Goal: Obtain resource: Obtain resource

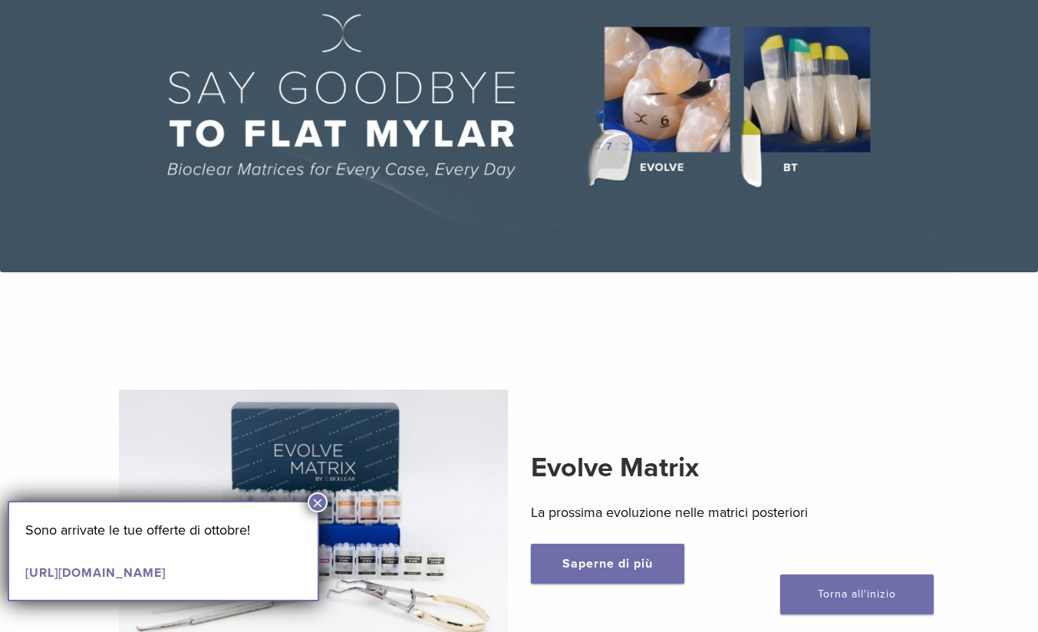
scroll to position [153, 0]
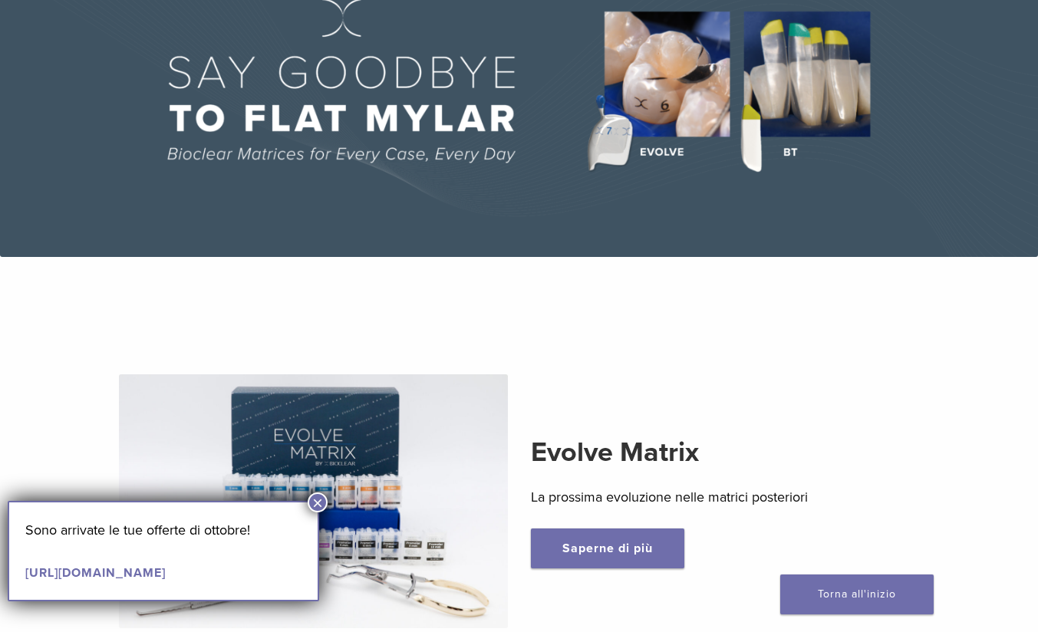
click at [320, 499] on font "×" at bounding box center [317, 503] width 11 height 21
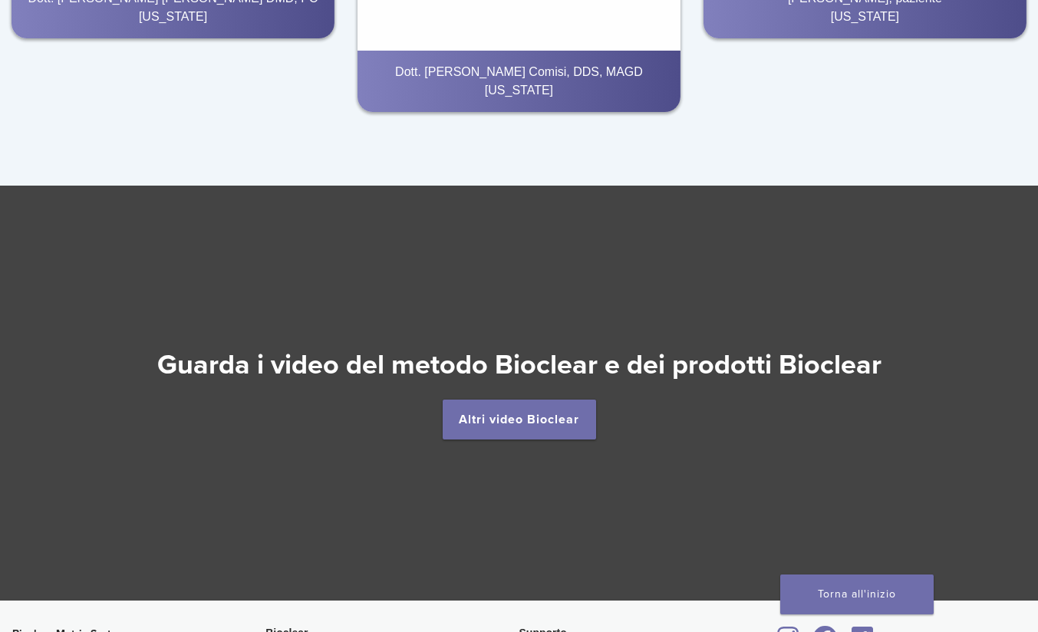
scroll to position [2532, 0]
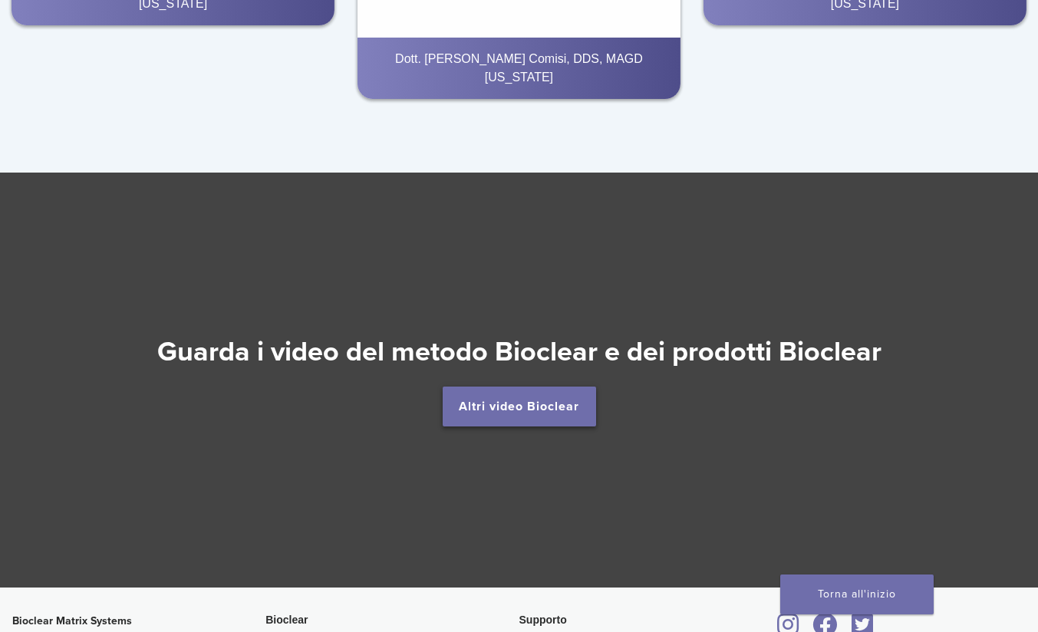
click at [532, 412] on font "Altri video Bioclear" at bounding box center [519, 406] width 120 height 15
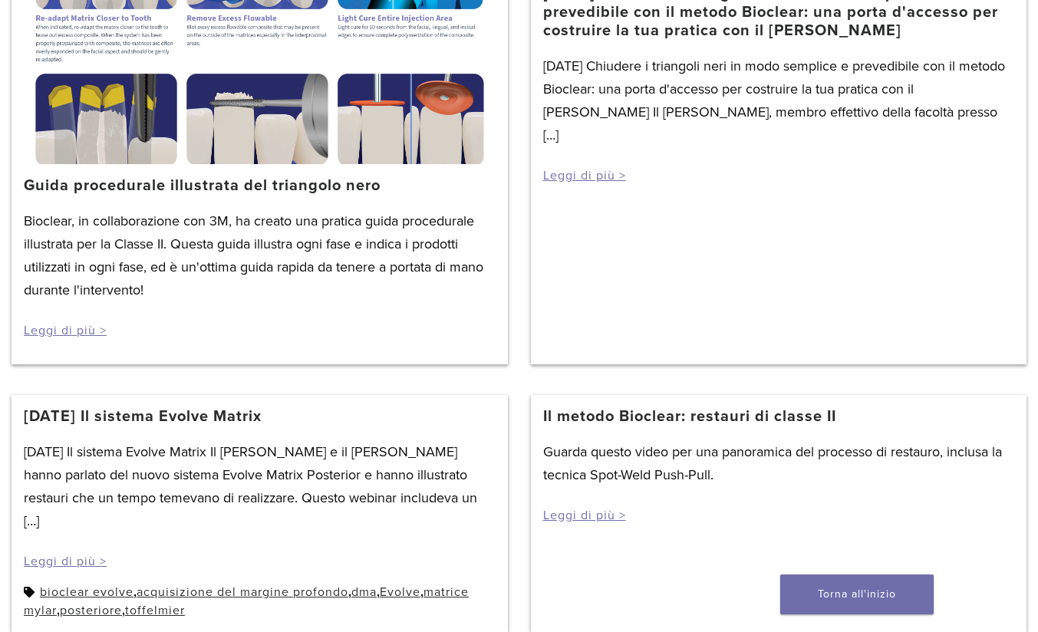
scroll to position [384, 0]
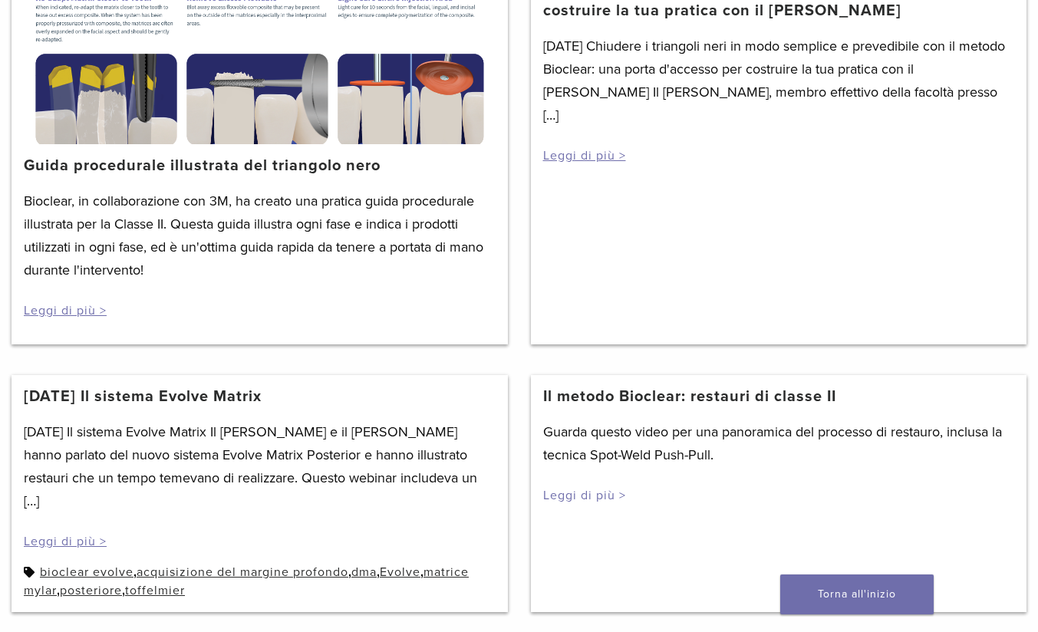
click at [571, 496] on font "Leggi di più >" at bounding box center [584, 495] width 83 height 15
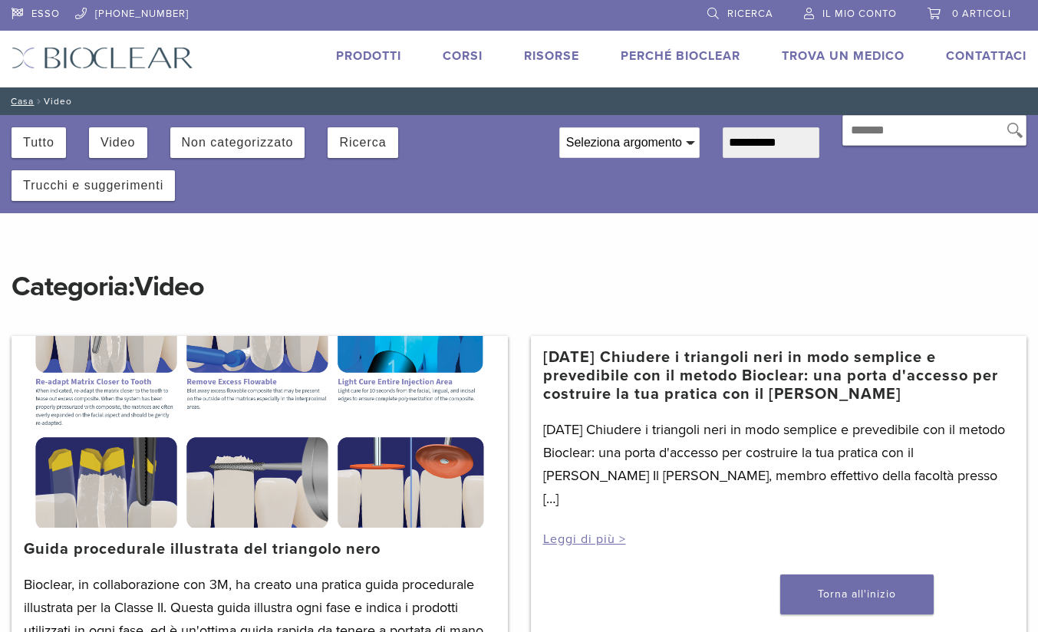
click at [384, 57] on font "Prodotti" at bounding box center [368, 55] width 65 height 15
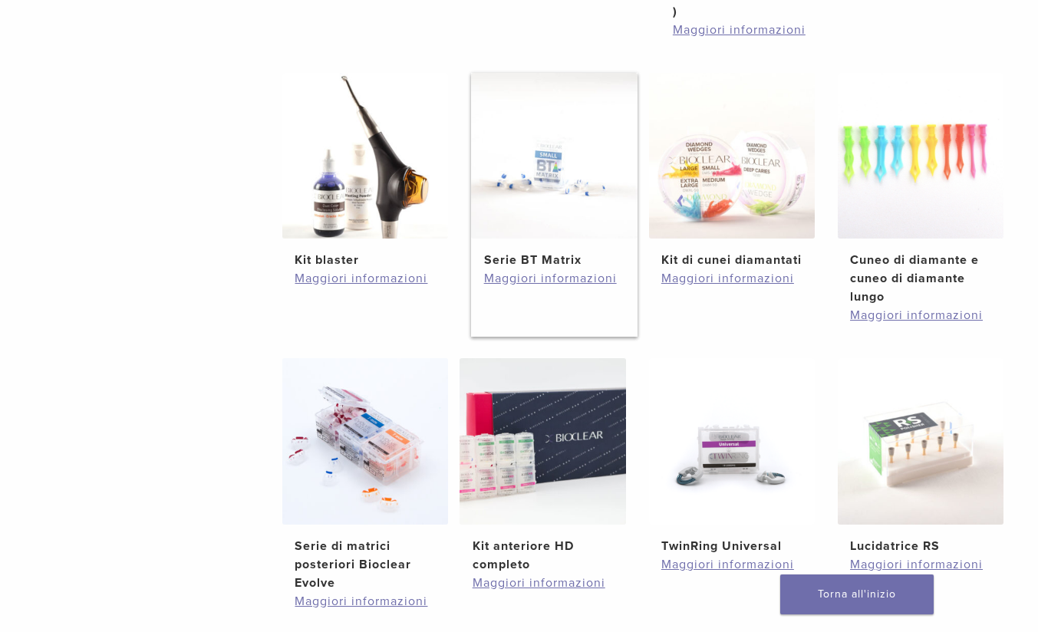
scroll to position [844, 0]
click at [539, 252] on font "Serie BT Matrix" at bounding box center [532, 259] width 97 height 15
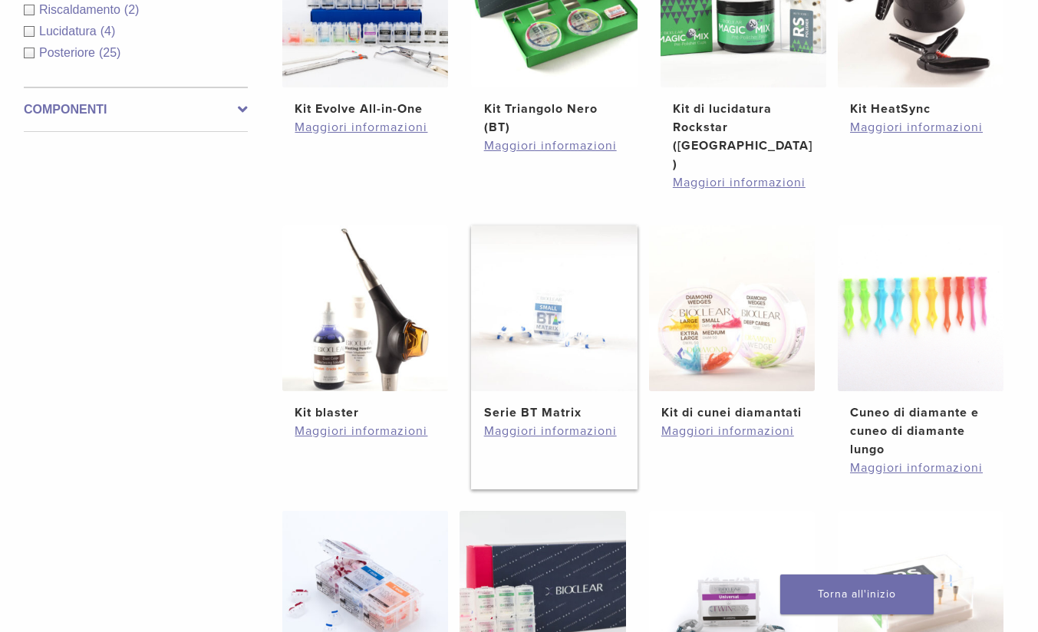
scroll to position [537, 0]
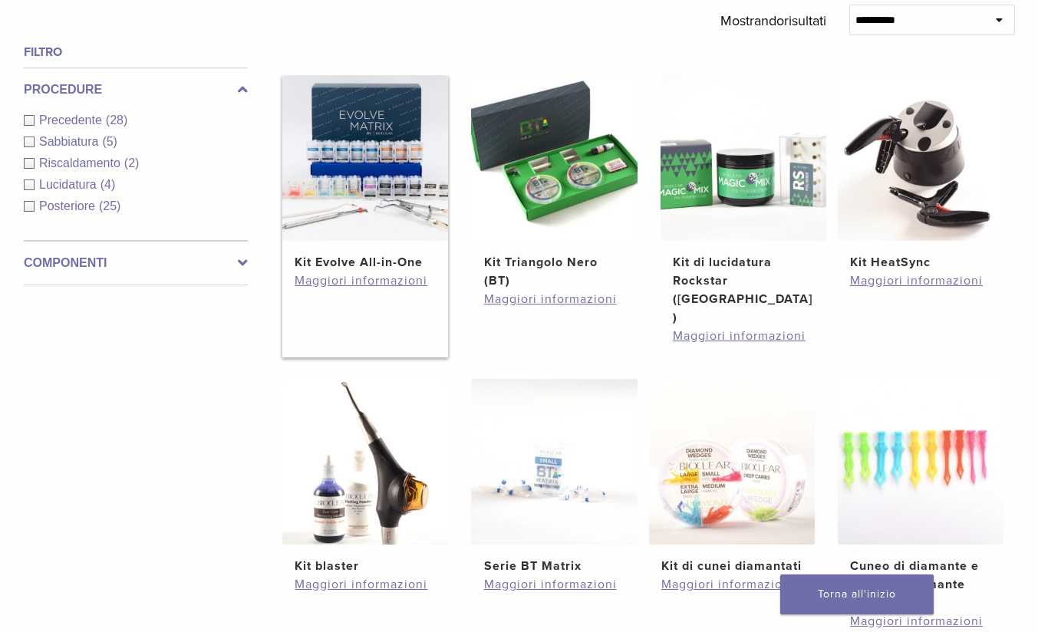
click at [367, 253] on h2 "Kit Evolve All-in-One" at bounding box center [365, 262] width 141 height 18
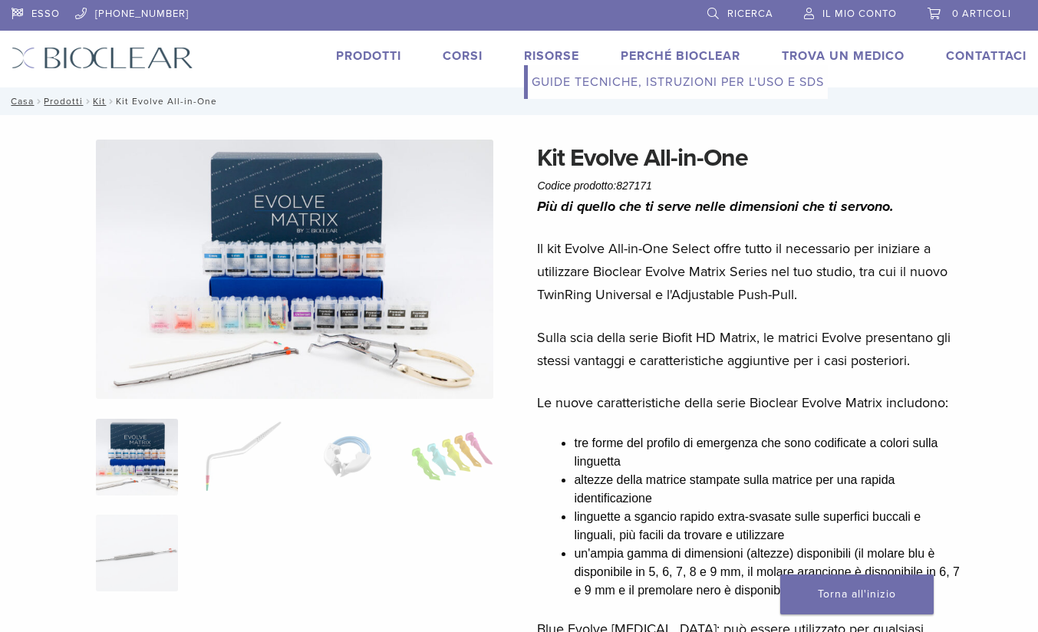
click at [578, 85] on font "Guide tecniche, istruzioni per l'uso e SDS" at bounding box center [678, 81] width 292 height 15
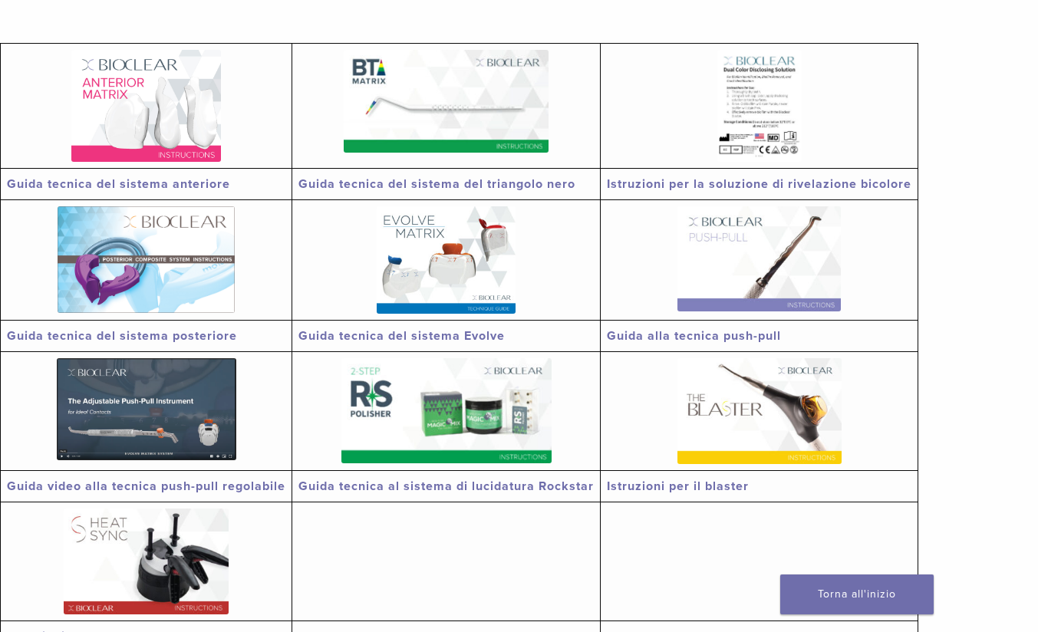
scroll to position [307, 0]
